Goal: Find specific page/section: Find specific page/section

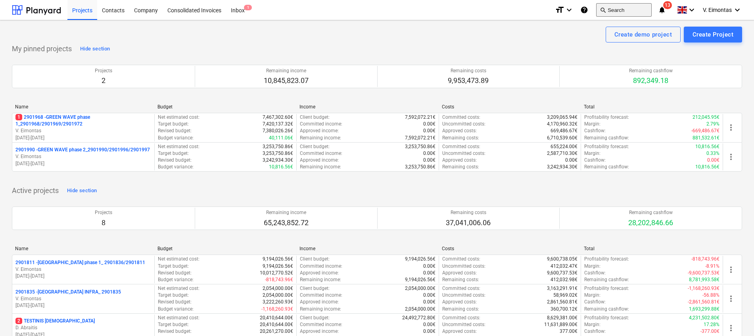
click at [620, 12] on button "search Search" at bounding box center [624, 9] width 56 height 13
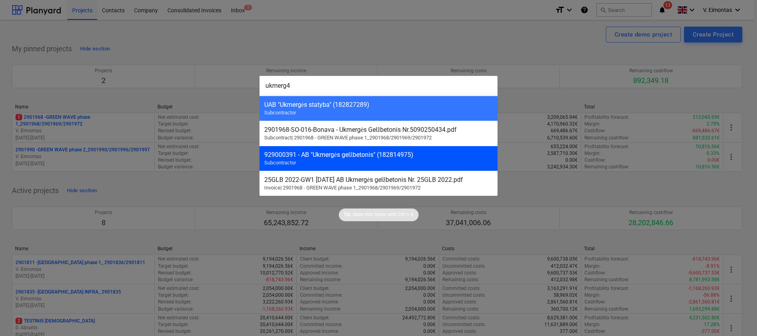
type input "ukmerg4"
click at [295, 152] on div "929000391 - AB "Ukmergės gelžbetonis" (182814975)" at bounding box center [378, 155] width 228 height 8
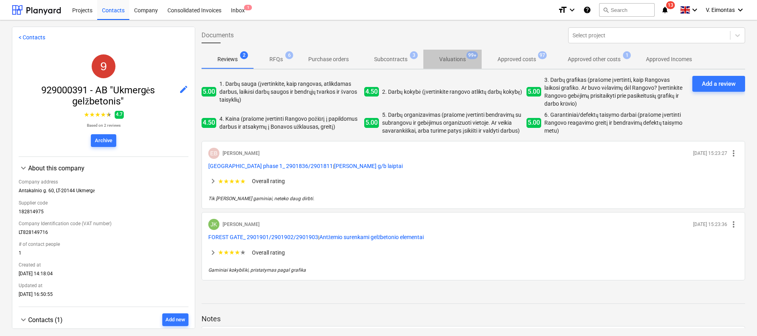
click at [449, 58] on p "Valuations" at bounding box center [452, 59] width 27 height 8
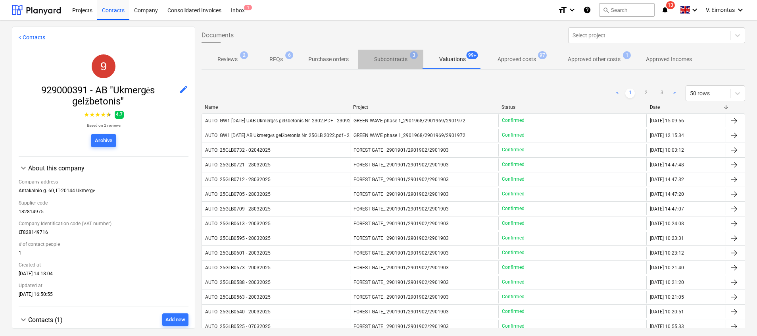
click at [396, 61] on p "Subcontracts" at bounding box center [390, 59] width 33 height 8
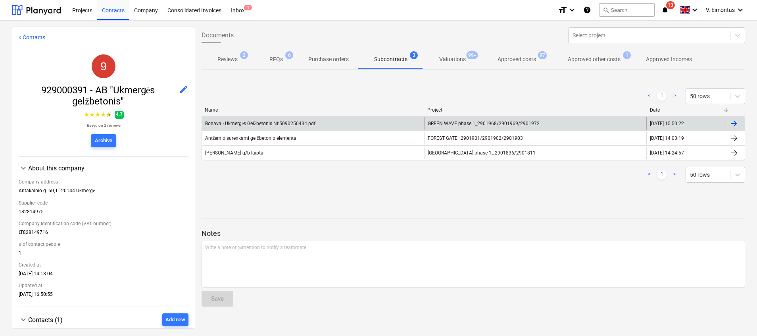
click at [453, 123] on span "GREEN WAVE phase 1_2901968/2901969/2901972" at bounding box center [484, 124] width 112 height 6
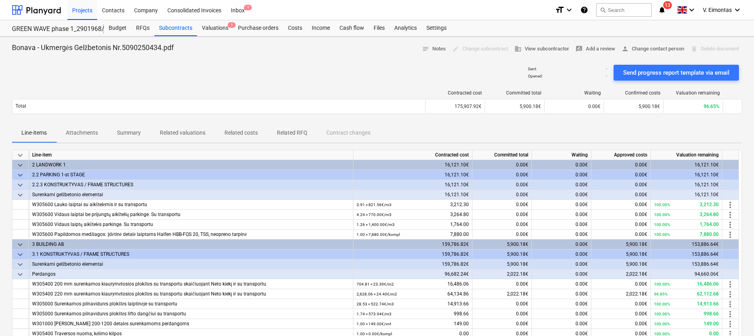
click at [83, 130] on p "Attachments" at bounding box center [82, 133] width 32 height 8
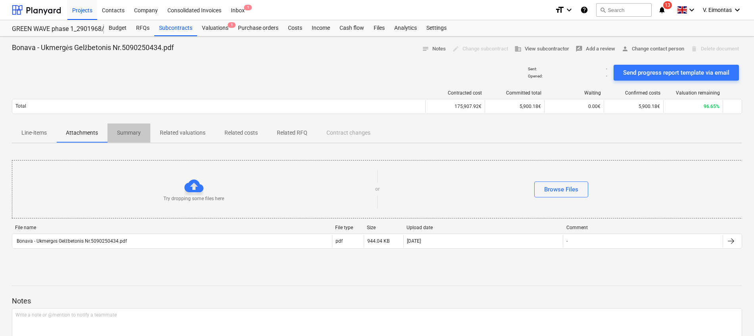
click at [137, 130] on p "Summary" at bounding box center [129, 133] width 24 height 8
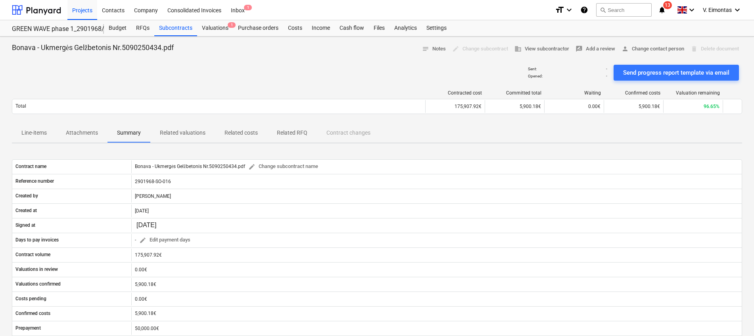
click at [175, 129] on p "Related valuations" at bounding box center [183, 133] width 46 height 8
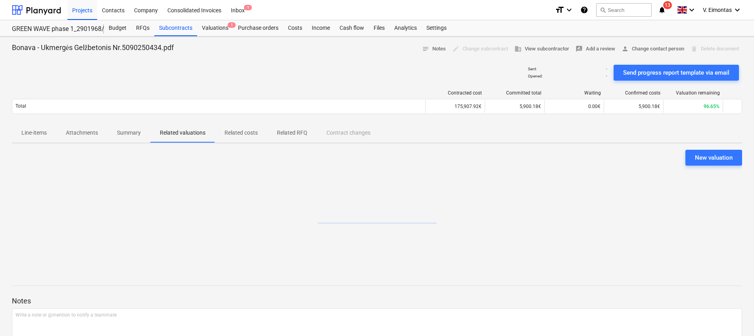
click at [234, 131] on p "Related costs" at bounding box center [240, 133] width 33 height 8
